Goal: Browse casually

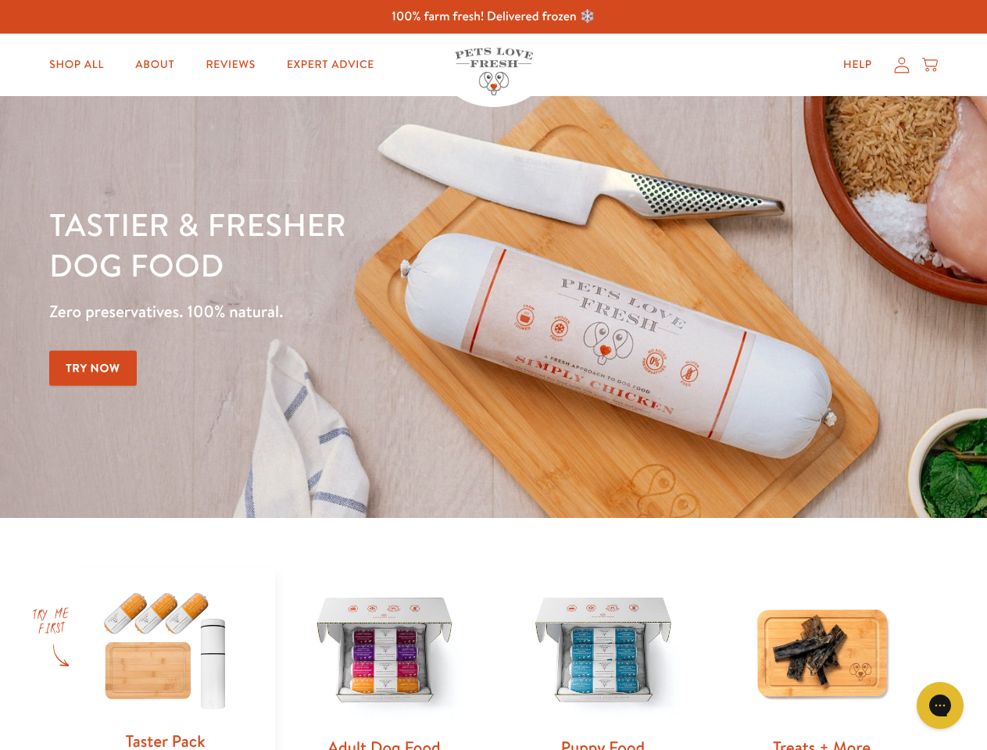
click at [493, 375] on div "Tastier & fresher dog food Zero preservatives. 100% natural. Try Now" at bounding box center [345, 307] width 592 height 206
click at [940, 706] on icon "Gorgias live chat" at bounding box center [939, 705] width 15 height 15
